Goal: Information Seeking & Learning: Learn about a topic

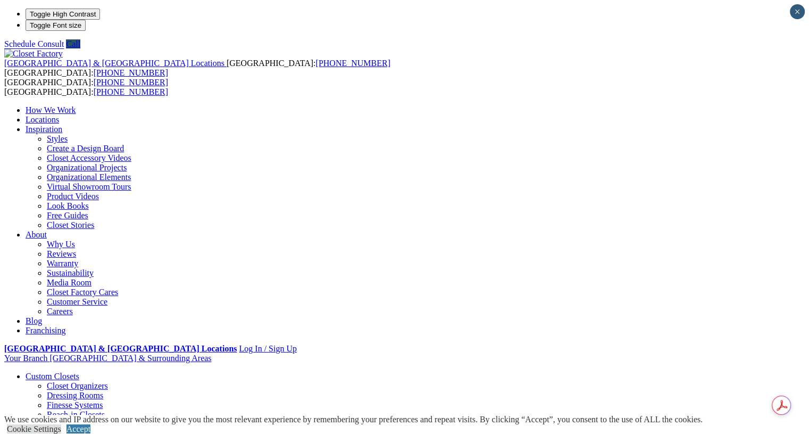
click at [90, 424] on link "Accept" at bounding box center [79, 428] width 24 height 9
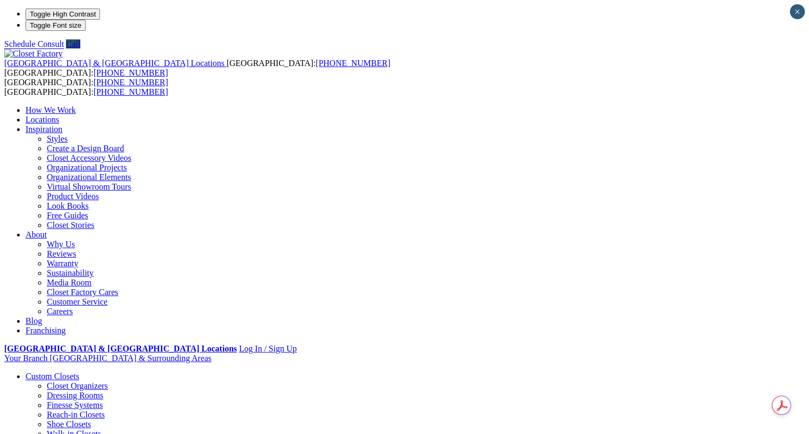
click at [59, 115] on link "Locations" at bounding box center [43, 119] width 34 height 9
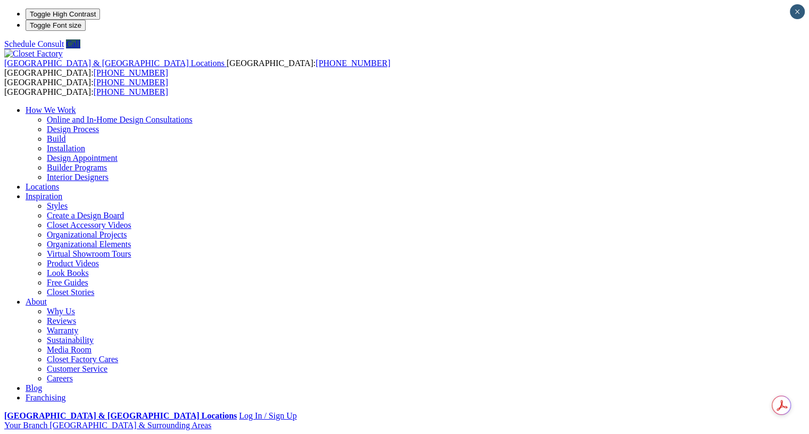
type input "*****"
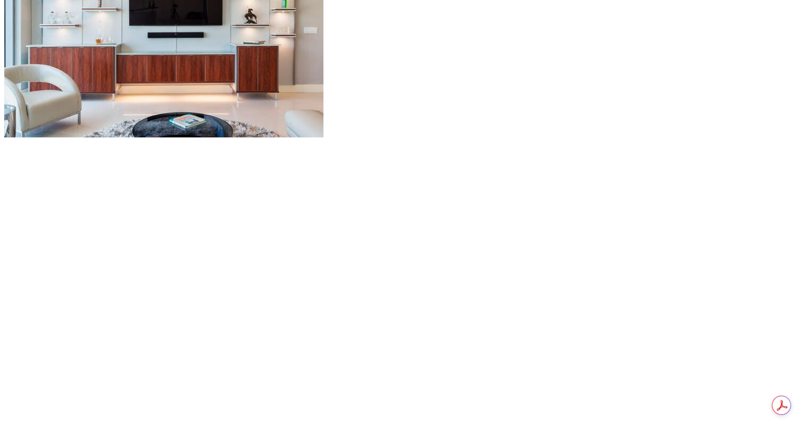
scroll to position [1147, 0]
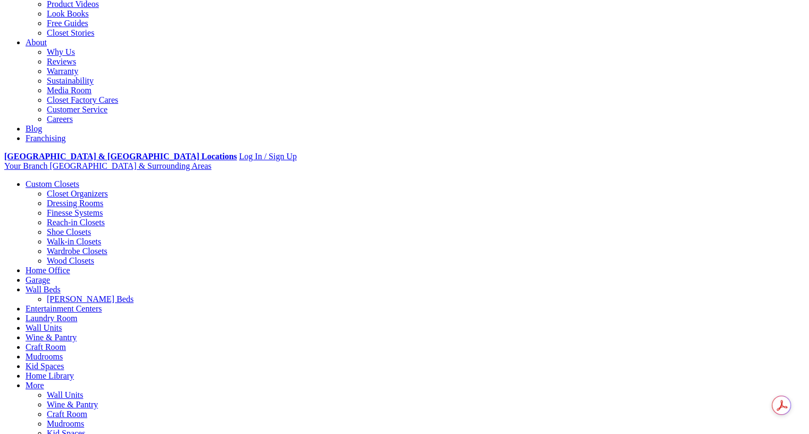
scroll to position [259, 0]
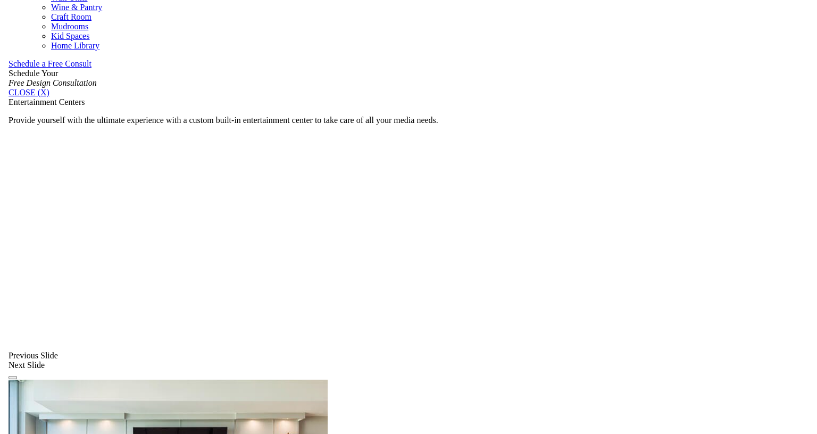
scroll to position [663, 0]
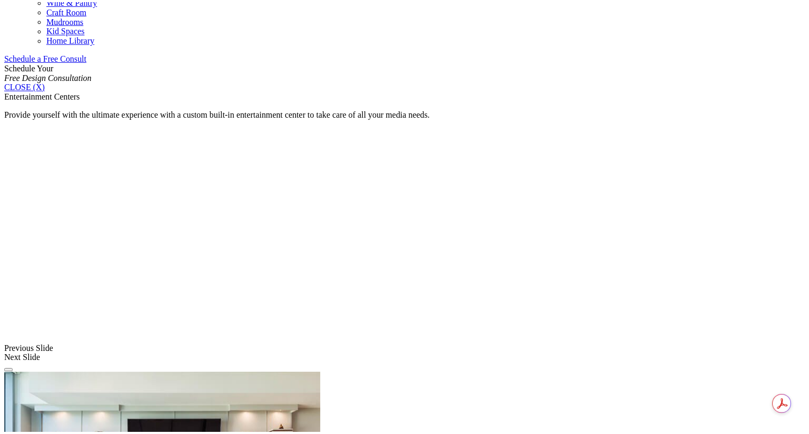
scroll to position [1045, 0]
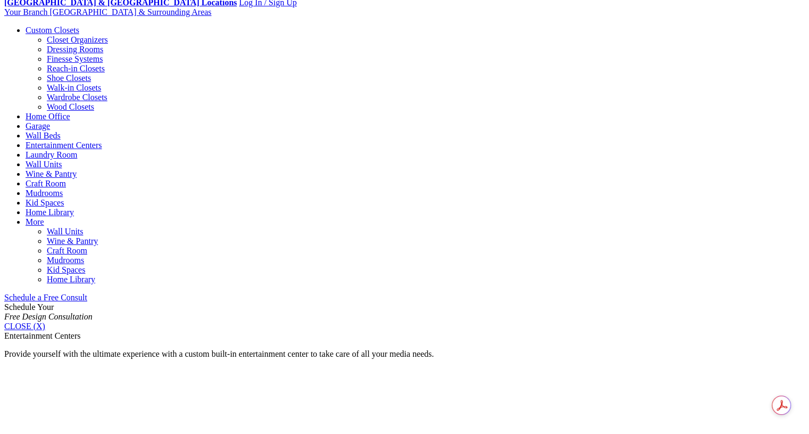
scroll to position [172, 0]
click at [98, 237] on link "Wine & Pantry" at bounding box center [72, 241] width 51 height 9
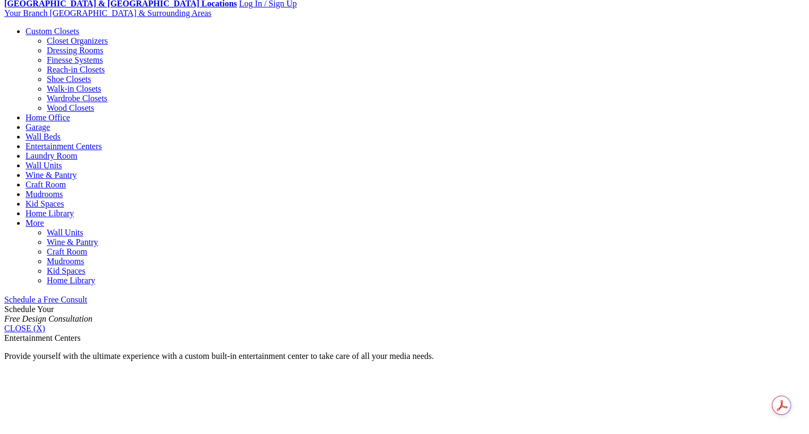
click at [98, 237] on link "Wine & Pantry" at bounding box center [72, 241] width 51 height 9
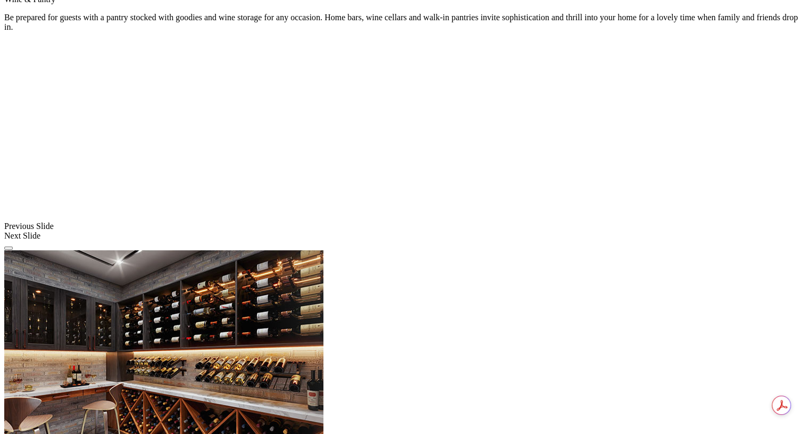
scroll to position [759, 0]
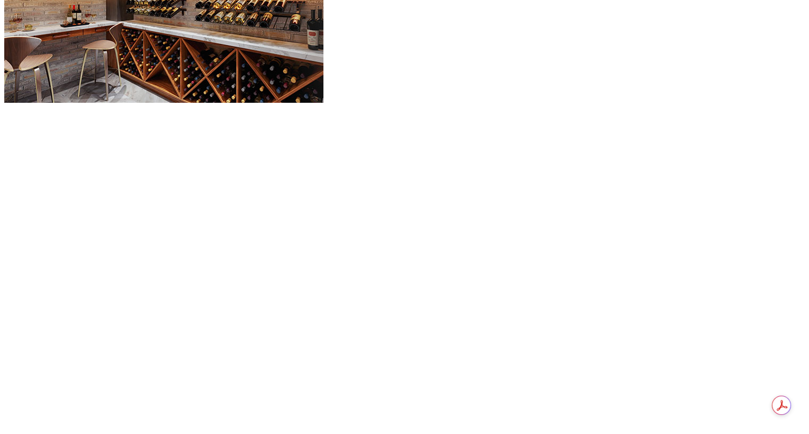
scroll to position [1062, 0]
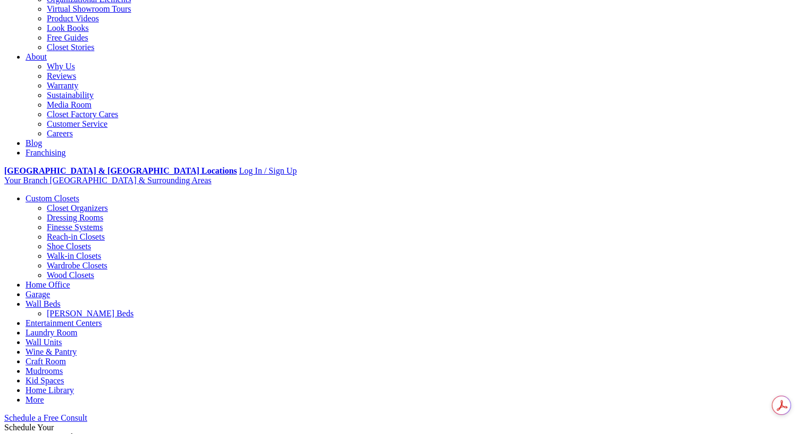
scroll to position [0, 0]
